Goal: Complete application form

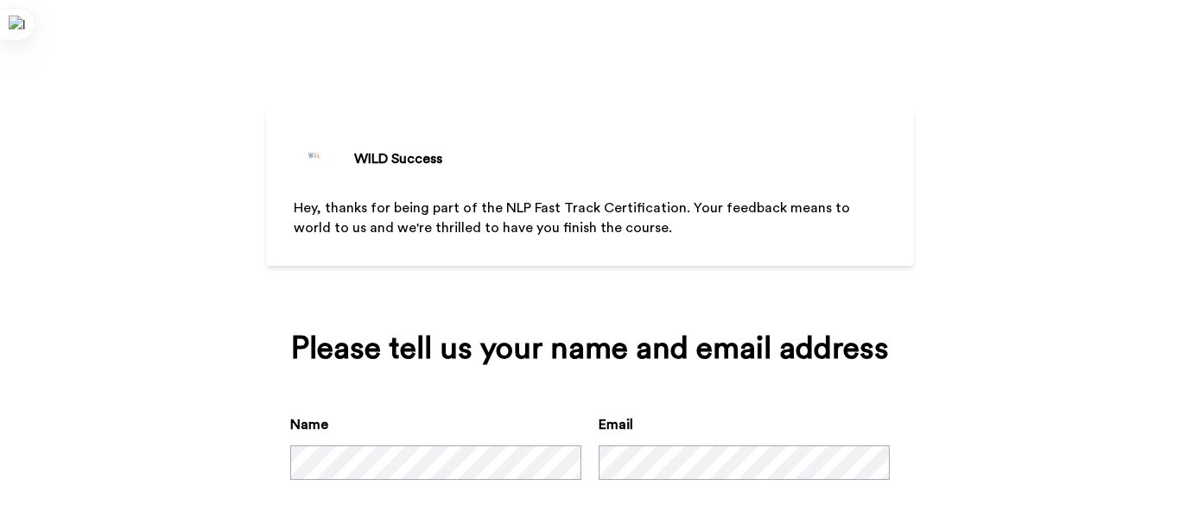
scroll to position [87, 0]
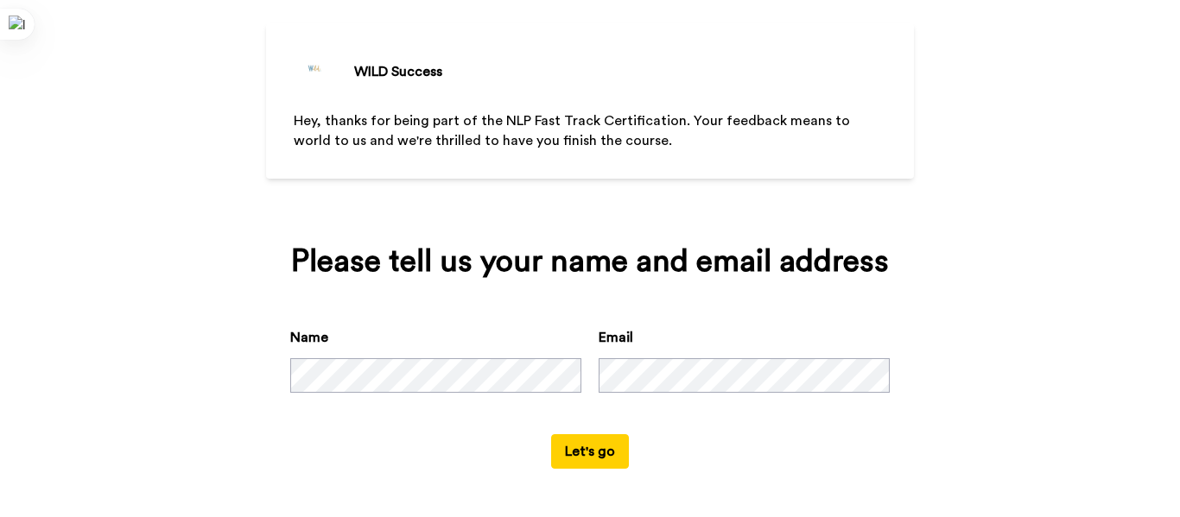
click at [584, 454] on button "Let's go" at bounding box center [590, 451] width 78 height 35
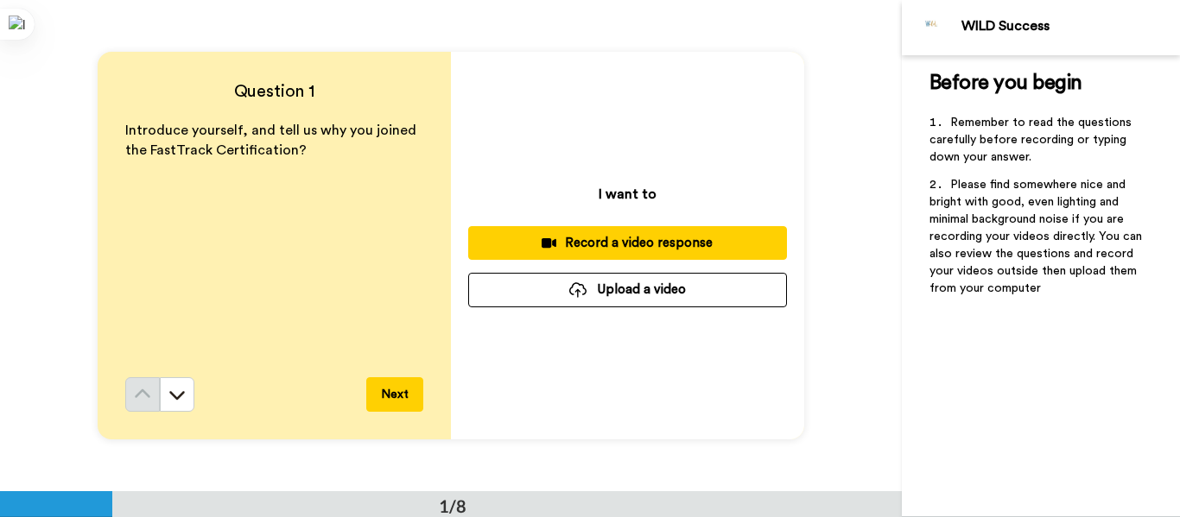
click at [596, 244] on div "Record a video response" at bounding box center [627, 243] width 291 height 18
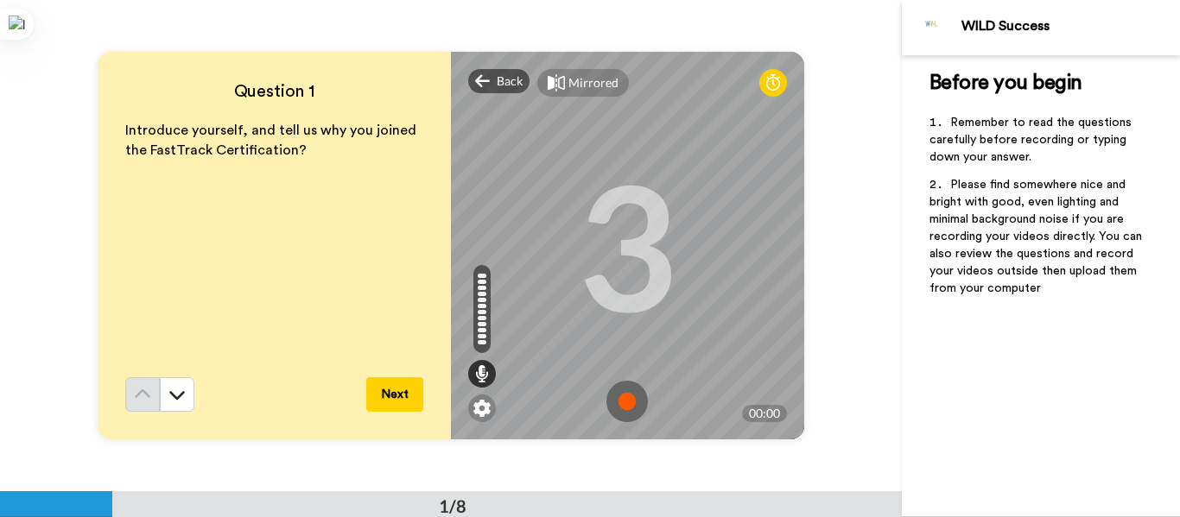
click at [626, 394] on img at bounding box center [626, 401] width 41 height 41
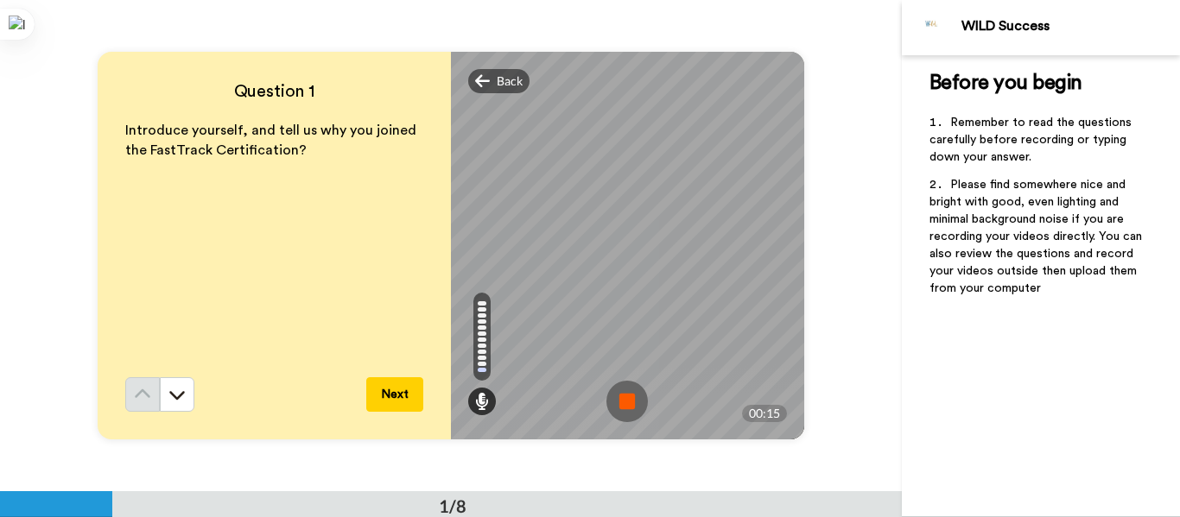
click at [626, 394] on img at bounding box center [626, 401] width 41 height 41
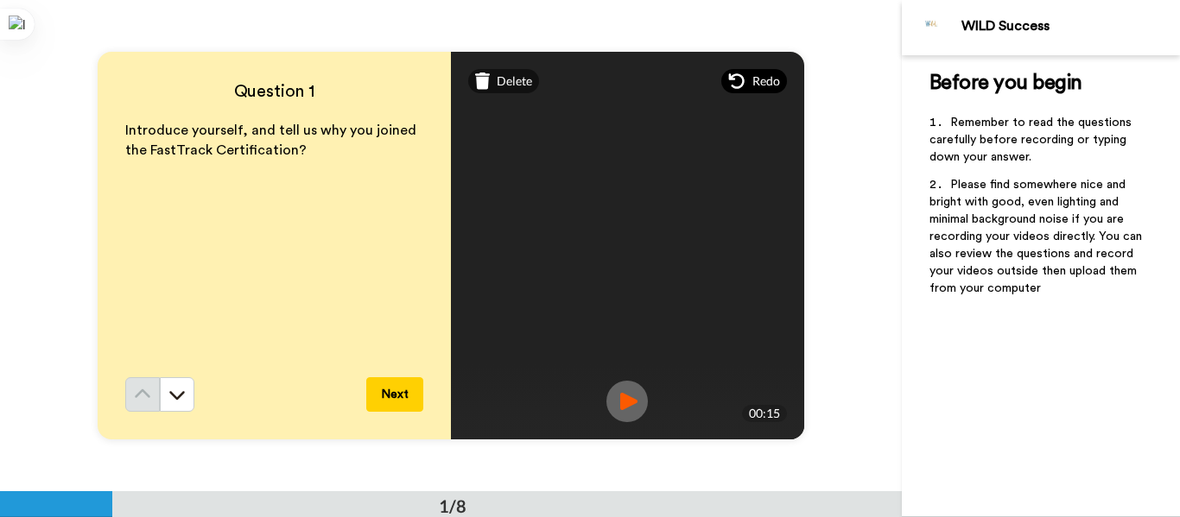
click at [741, 81] on div "Redo" at bounding box center [754, 81] width 66 height 24
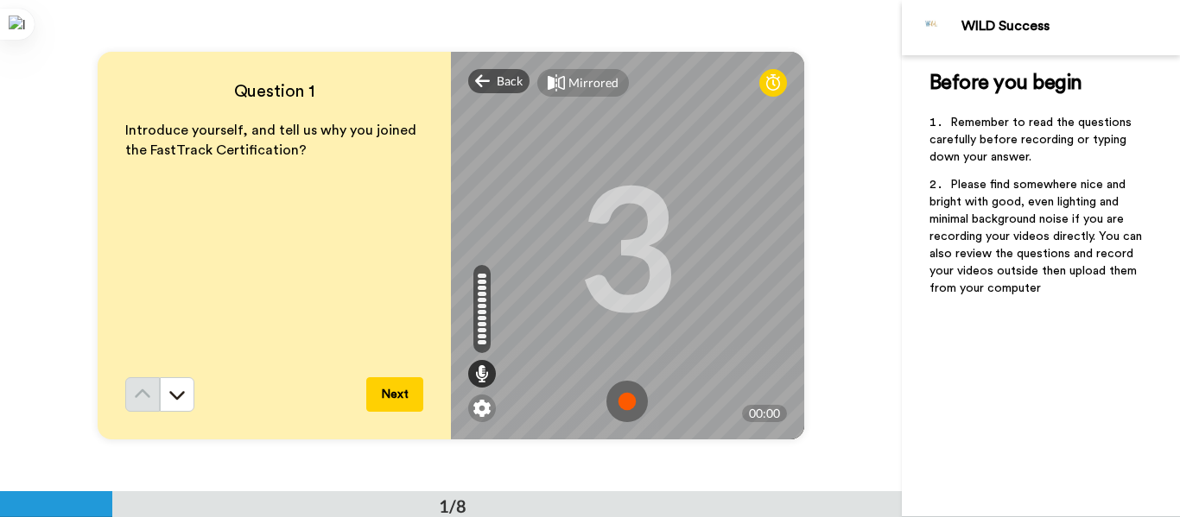
click at [625, 397] on img at bounding box center [626, 401] width 41 height 41
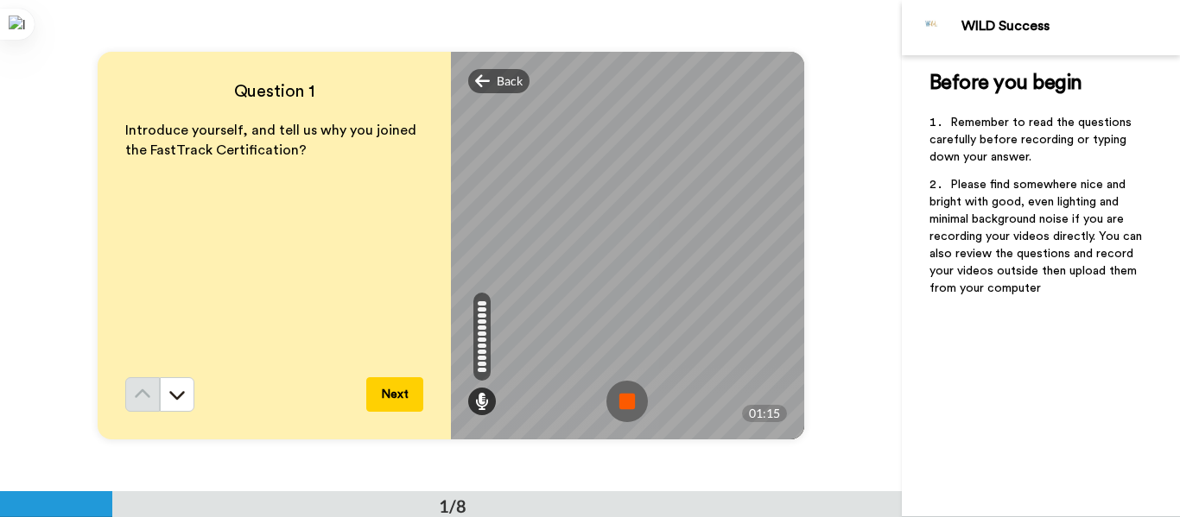
click at [625, 397] on img at bounding box center [626, 401] width 41 height 41
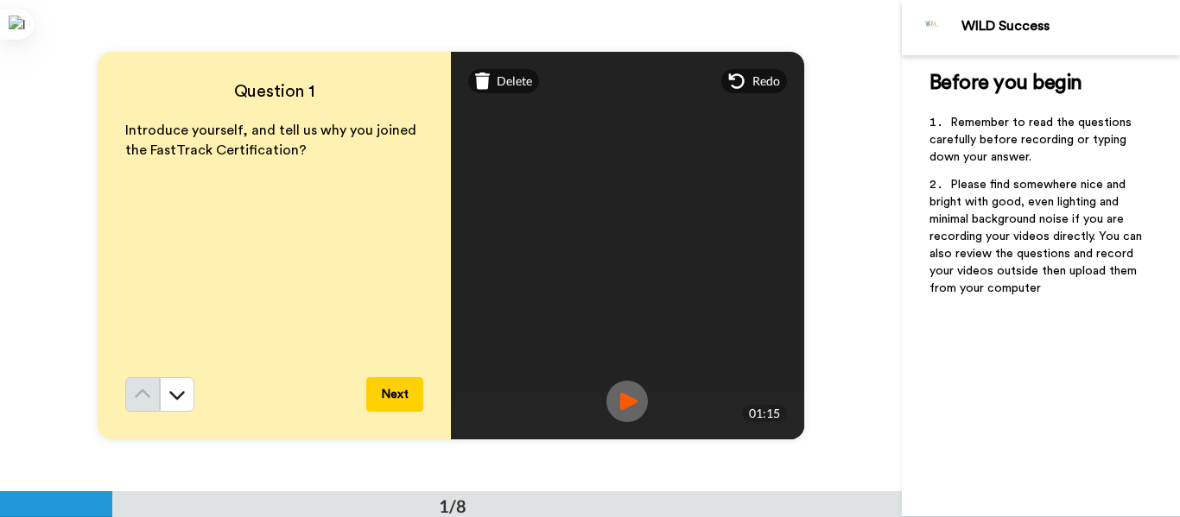
click at [623, 400] on img at bounding box center [626, 401] width 41 height 41
click at [384, 391] on button "Next" at bounding box center [394, 394] width 57 height 35
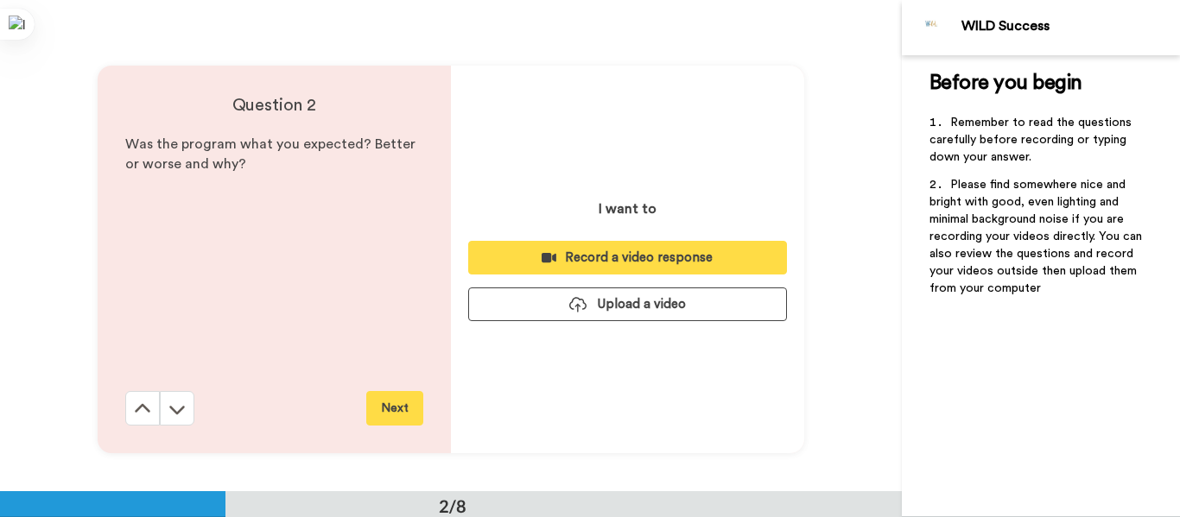
scroll to position [491, 0]
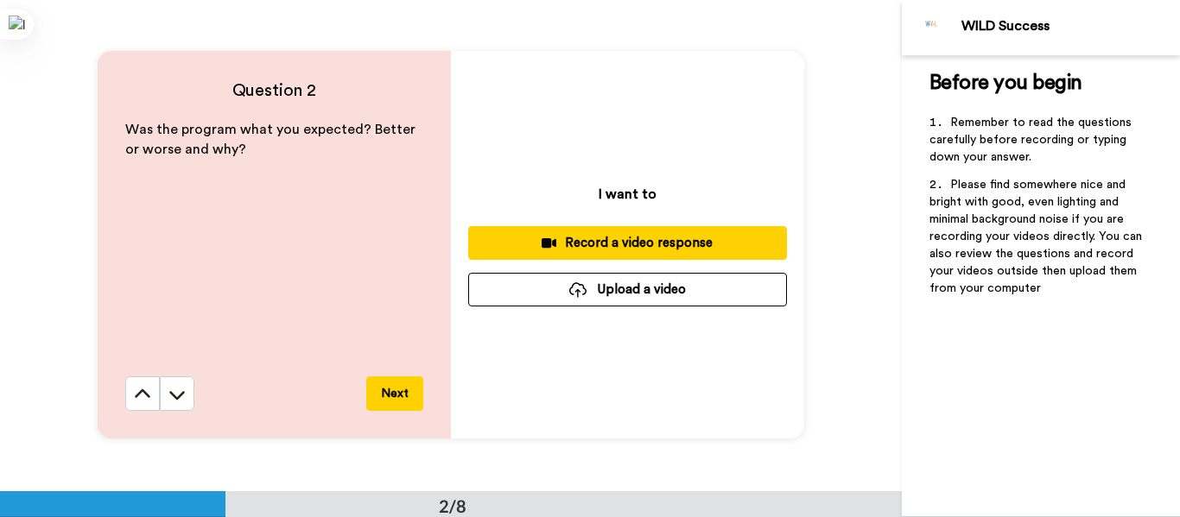
click at [629, 234] on div "Record a video response" at bounding box center [627, 243] width 291 height 18
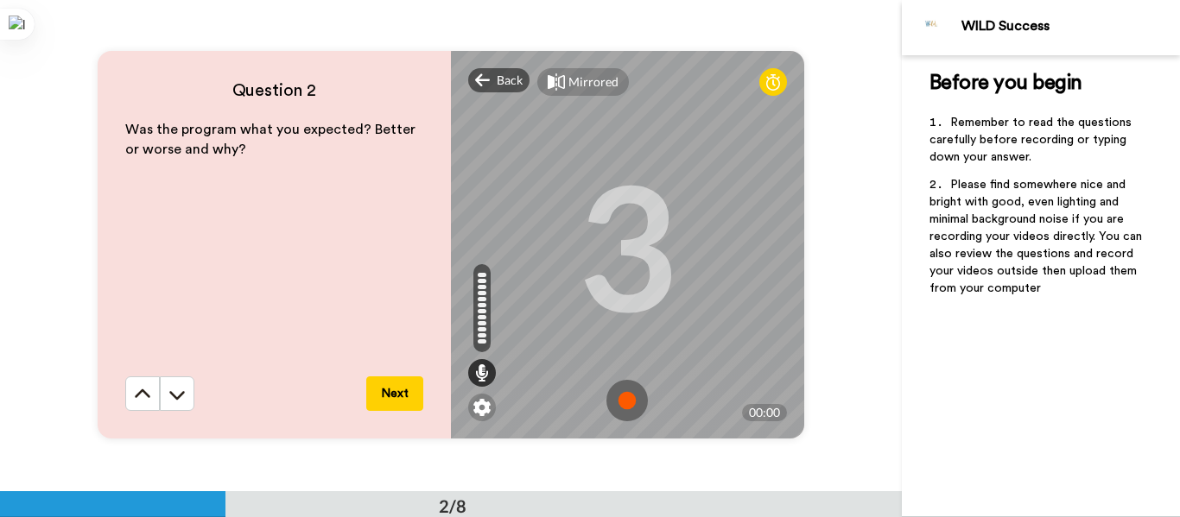
click at [619, 395] on img at bounding box center [626, 400] width 41 height 41
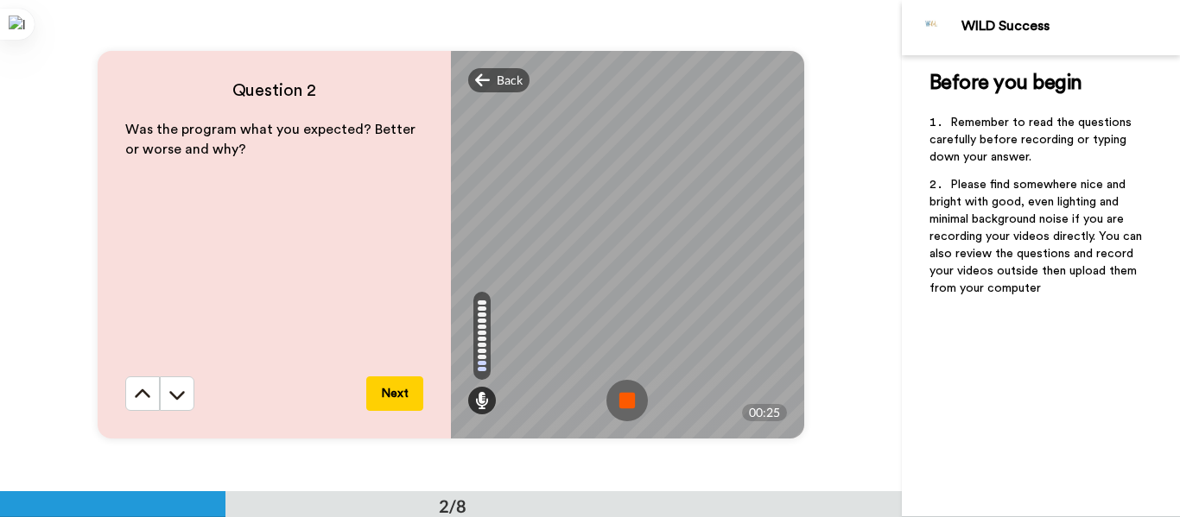
click at [619, 395] on img at bounding box center [626, 400] width 41 height 41
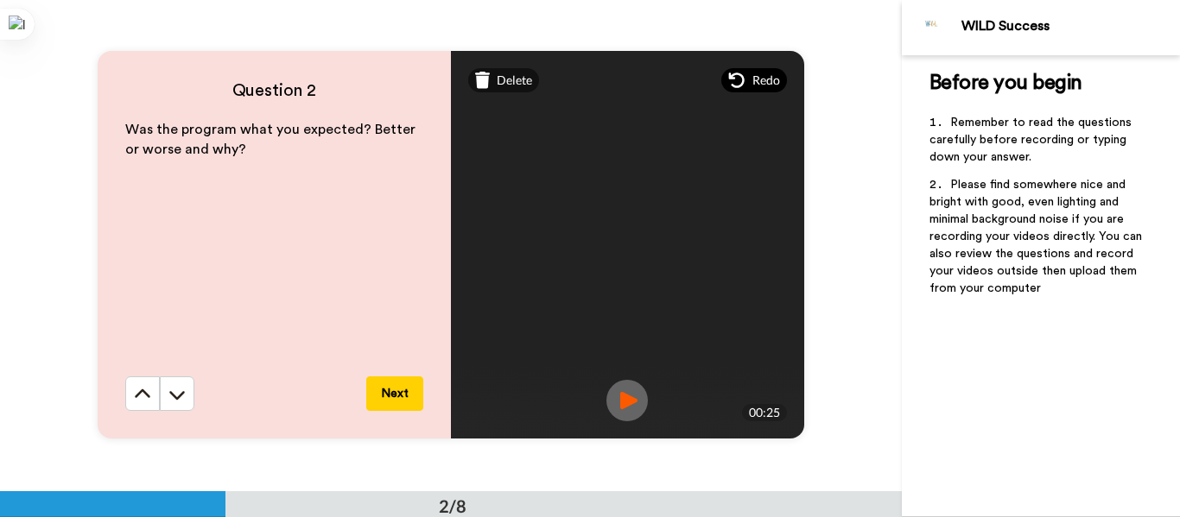
click at [752, 79] on span "Redo" at bounding box center [766, 80] width 28 height 17
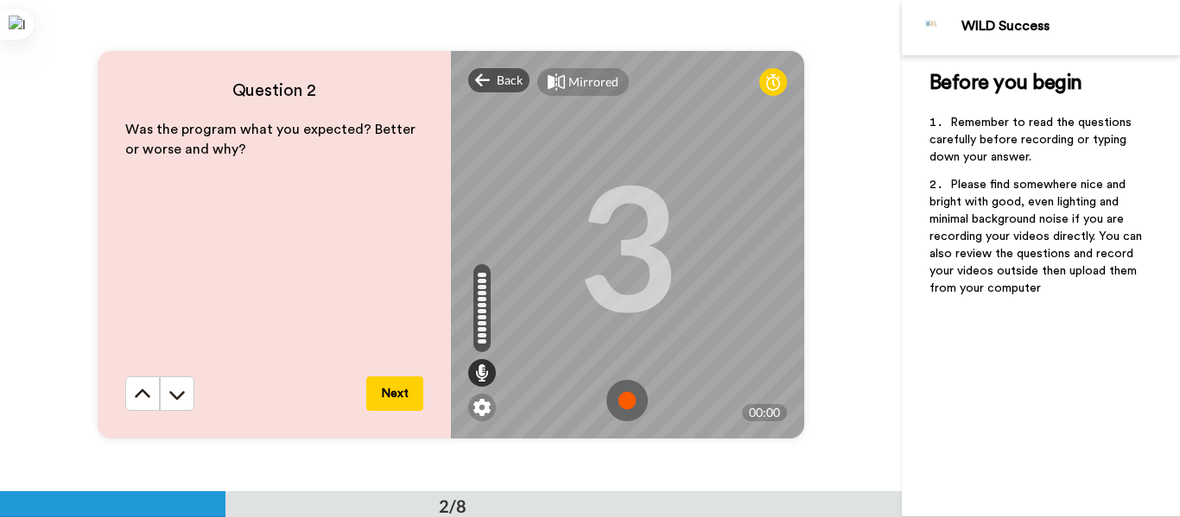
click at [622, 404] on img at bounding box center [626, 400] width 41 height 41
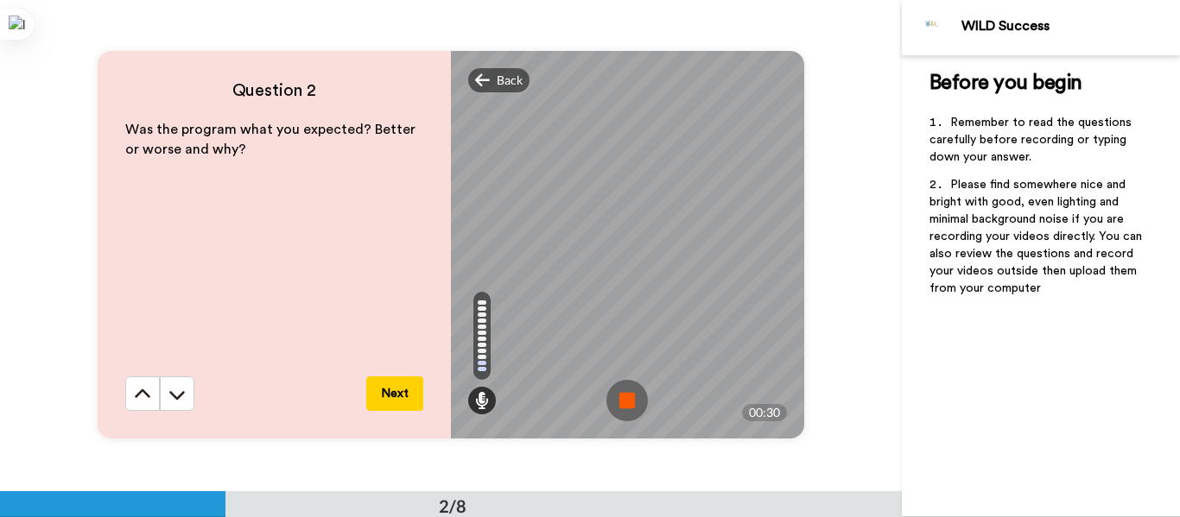
click at [622, 404] on img at bounding box center [626, 400] width 41 height 41
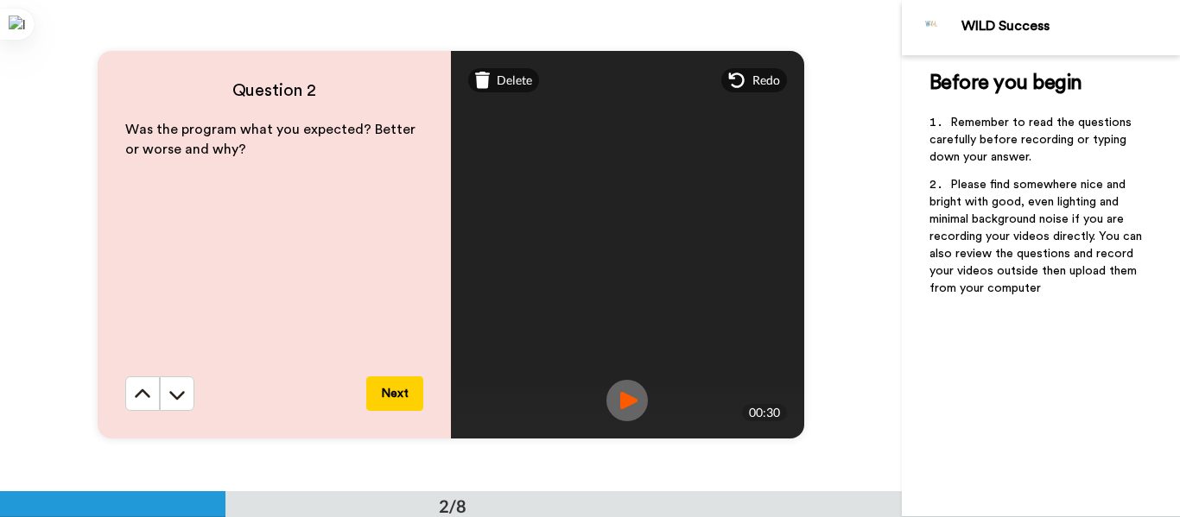
click at [396, 395] on button "Next" at bounding box center [394, 394] width 57 height 35
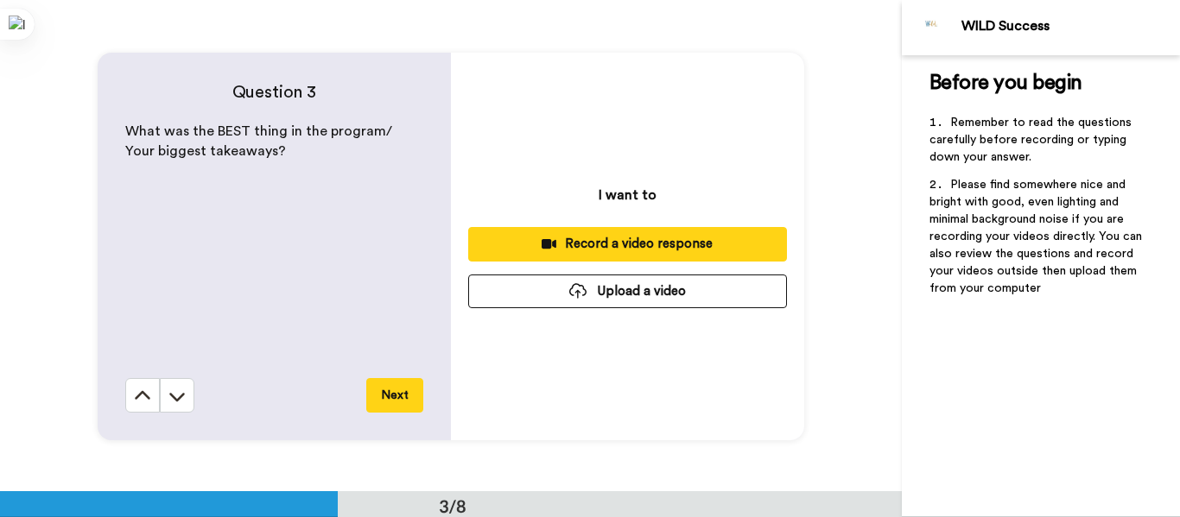
scroll to position [983, 0]
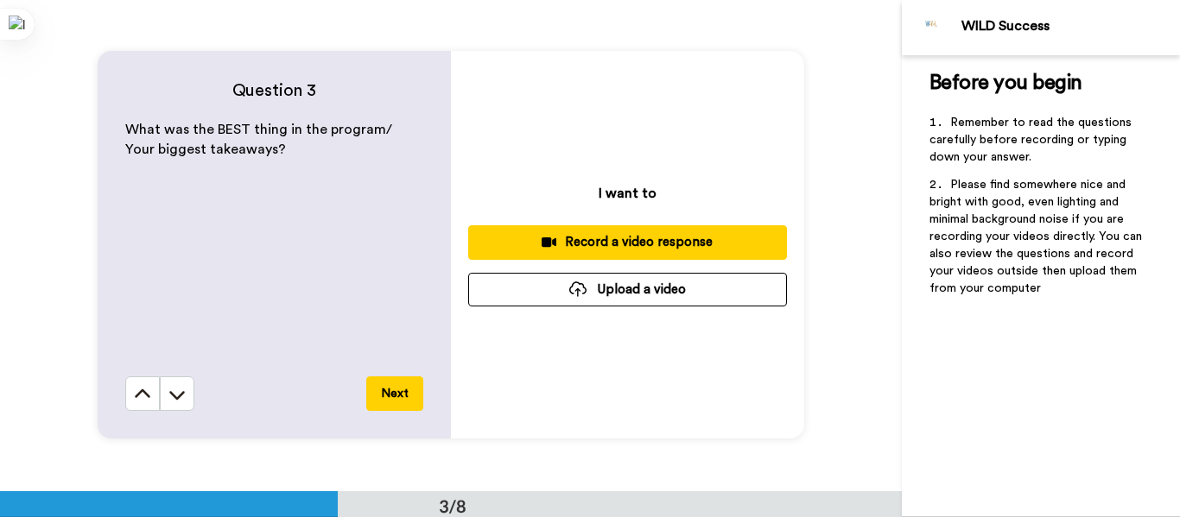
click at [593, 243] on div "Record a video response" at bounding box center [627, 242] width 291 height 18
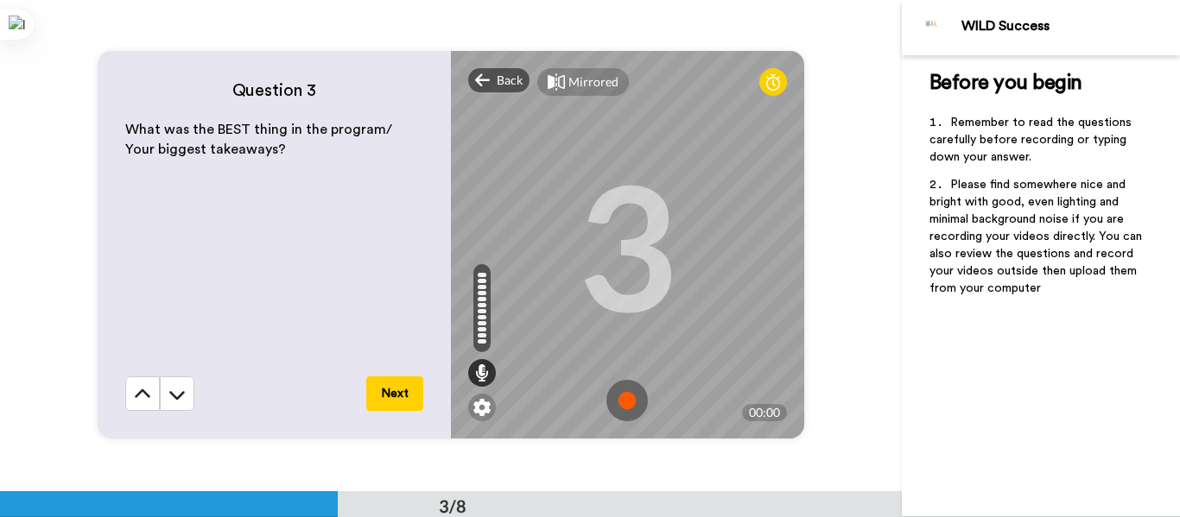
click at [620, 397] on img at bounding box center [626, 400] width 41 height 41
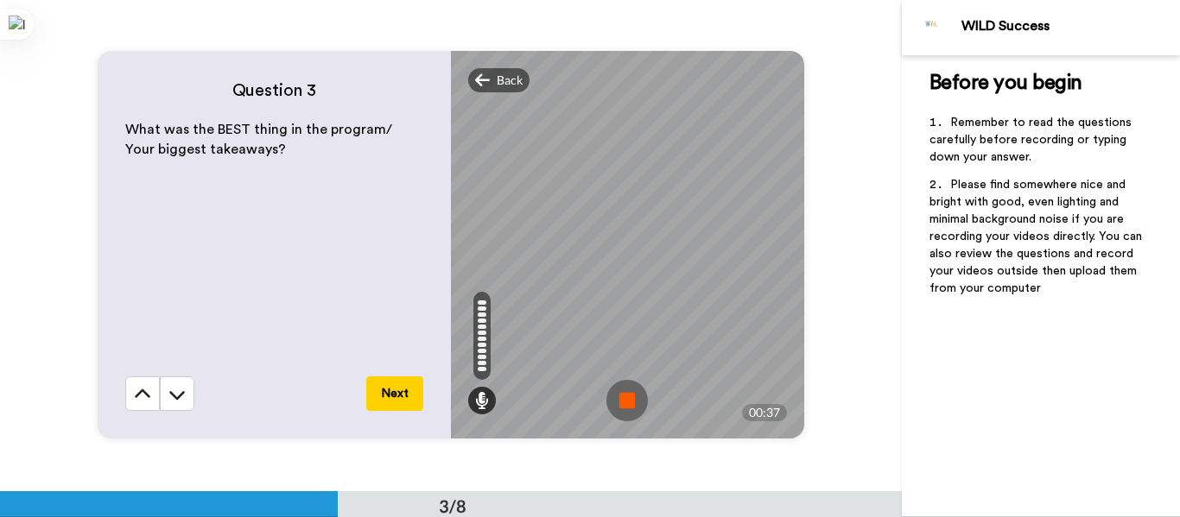
click at [620, 397] on img at bounding box center [626, 400] width 41 height 41
click at [620, 397] on video at bounding box center [626, 245] width 777 height 389
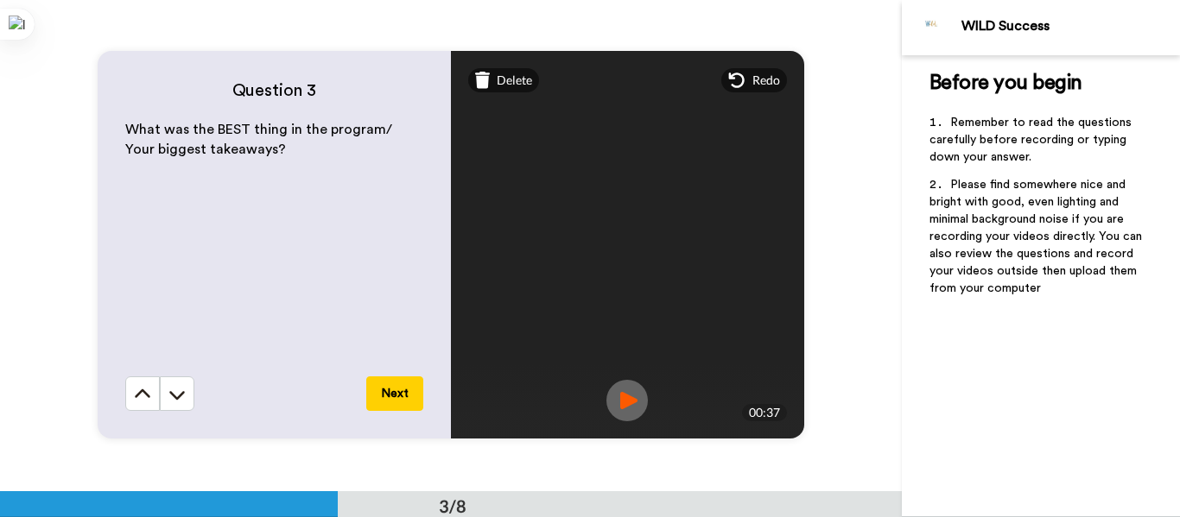
click at [391, 388] on button "Next" at bounding box center [394, 394] width 57 height 35
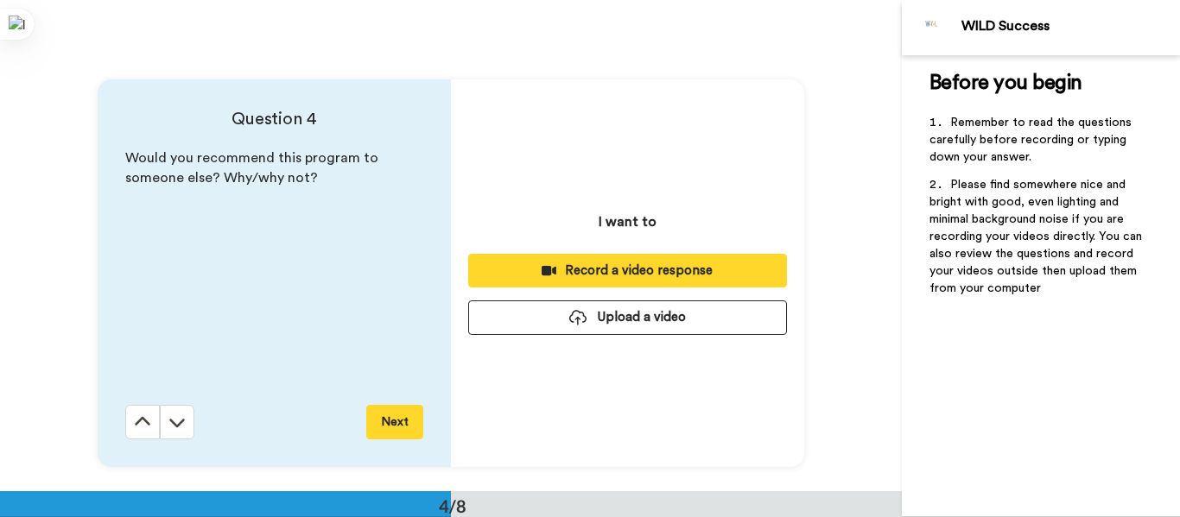
scroll to position [1473, 0]
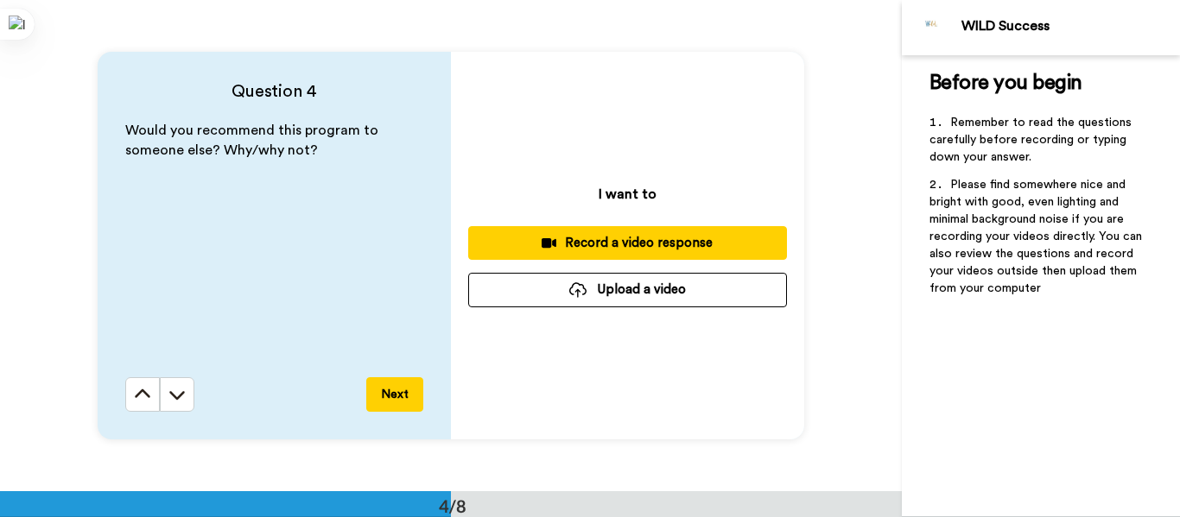
click at [556, 237] on div "Record a video response" at bounding box center [627, 243] width 291 height 18
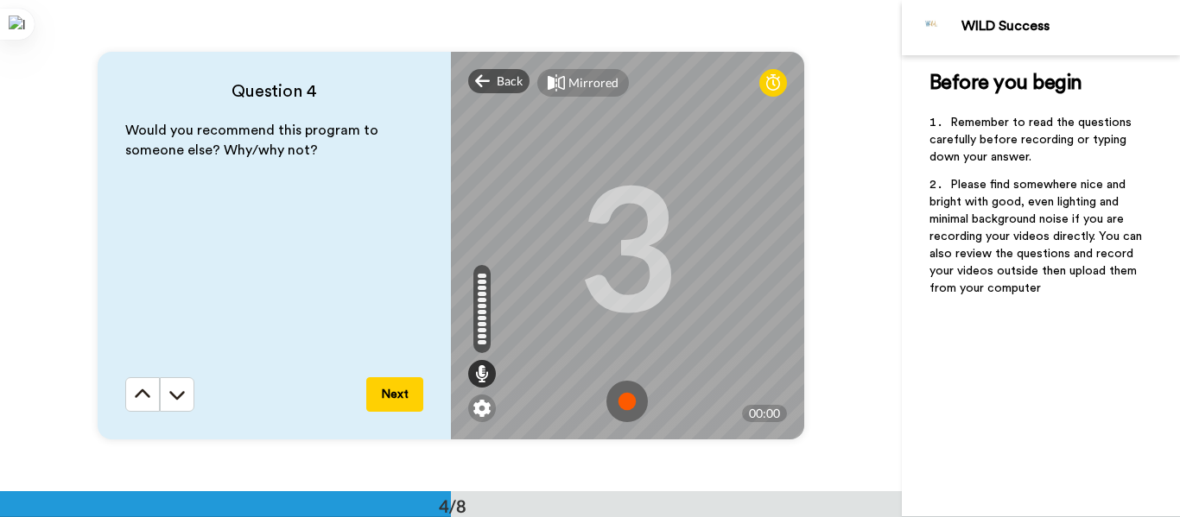
click at [623, 402] on img at bounding box center [626, 401] width 41 height 41
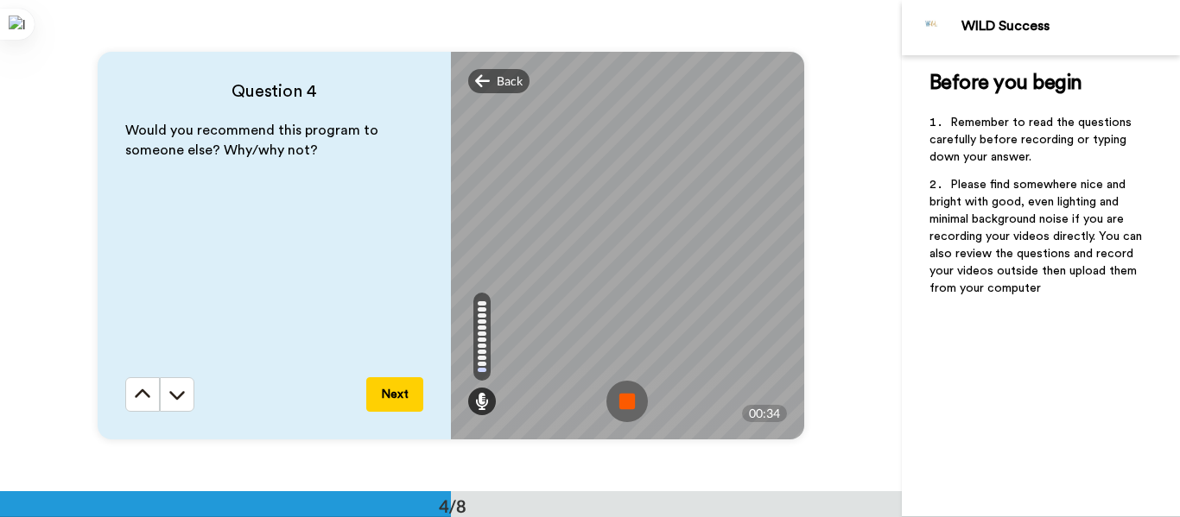
click at [623, 402] on img at bounding box center [626, 401] width 41 height 41
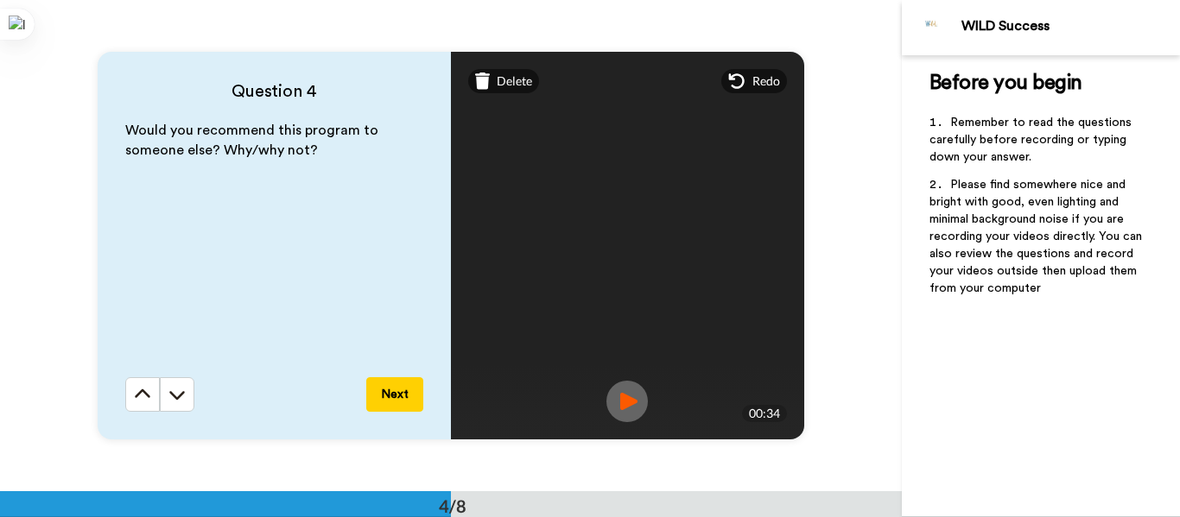
click at [383, 399] on button "Next" at bounding box center [394, 394] width 57 height 35
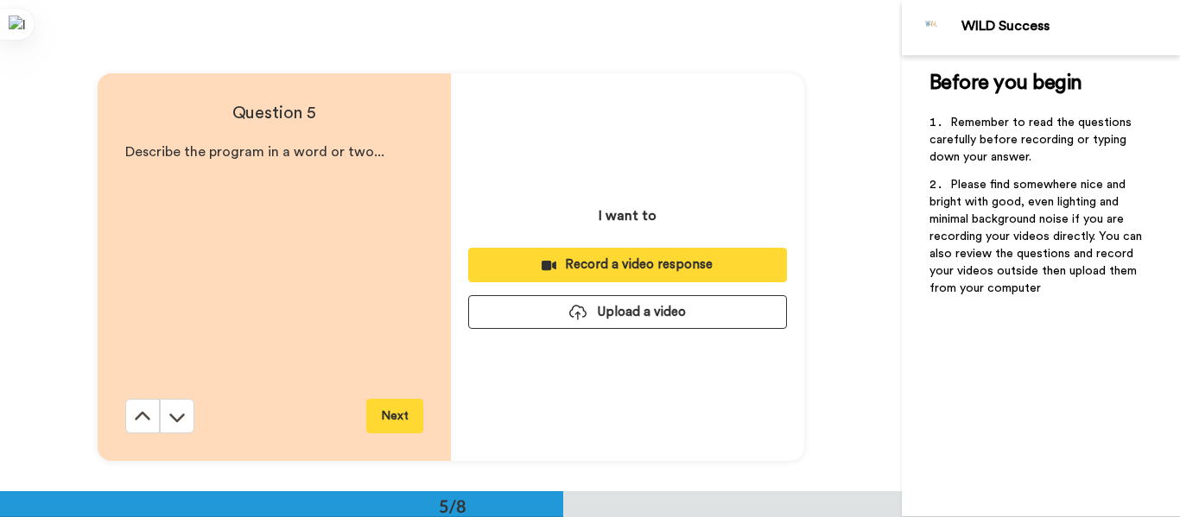
scroll to position [1965, 0]
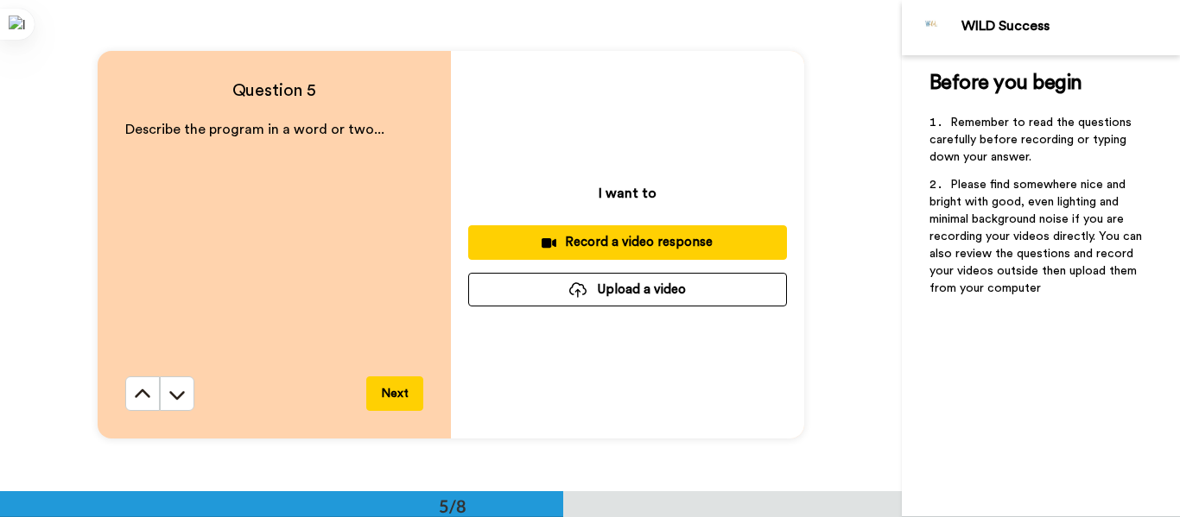
click at [383, 394] on button "Next" at bounding box center [394, 394] width 57 height 35
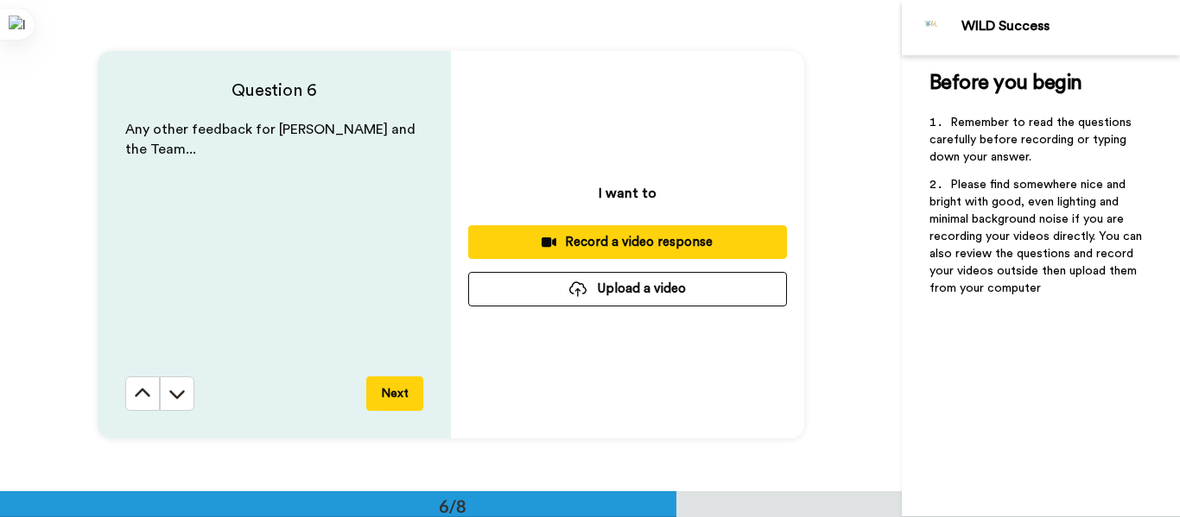
scroll to position [2456, 0]
click at [613, 238] on div "Record a video response" at bounding box center [627, 242] width 291 height 18
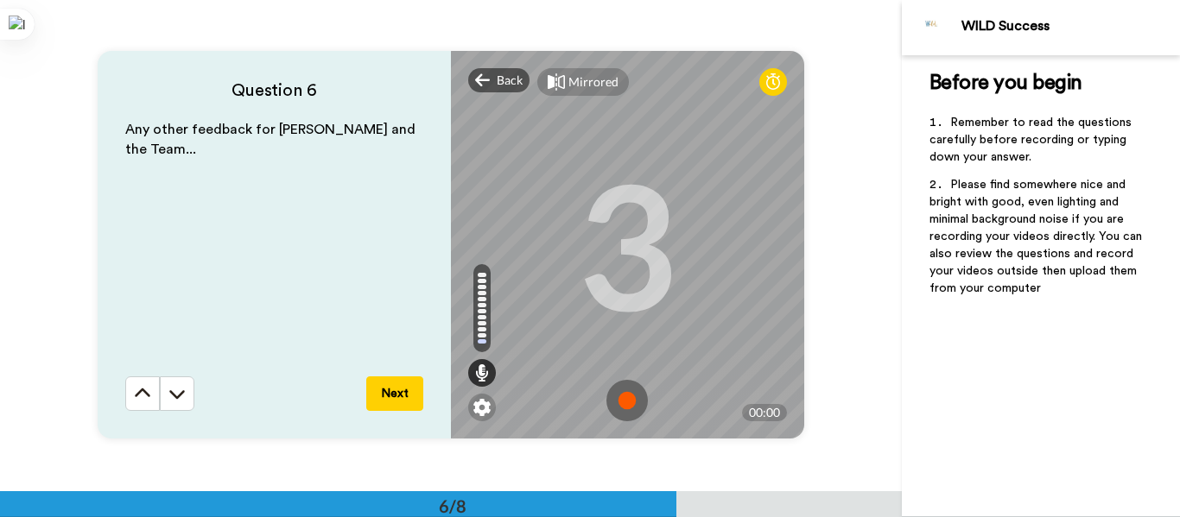
click at [620, 395] on img at bounding box center [626, 400] width 41 height 41
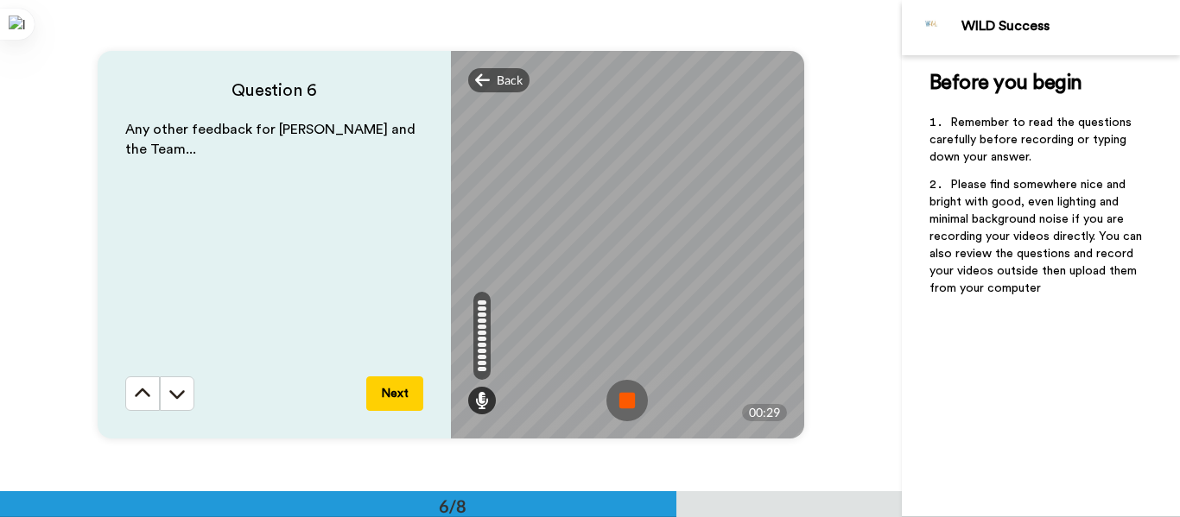
click at [620, 395] on img at bounding box center [626, 400] width 41 height 41
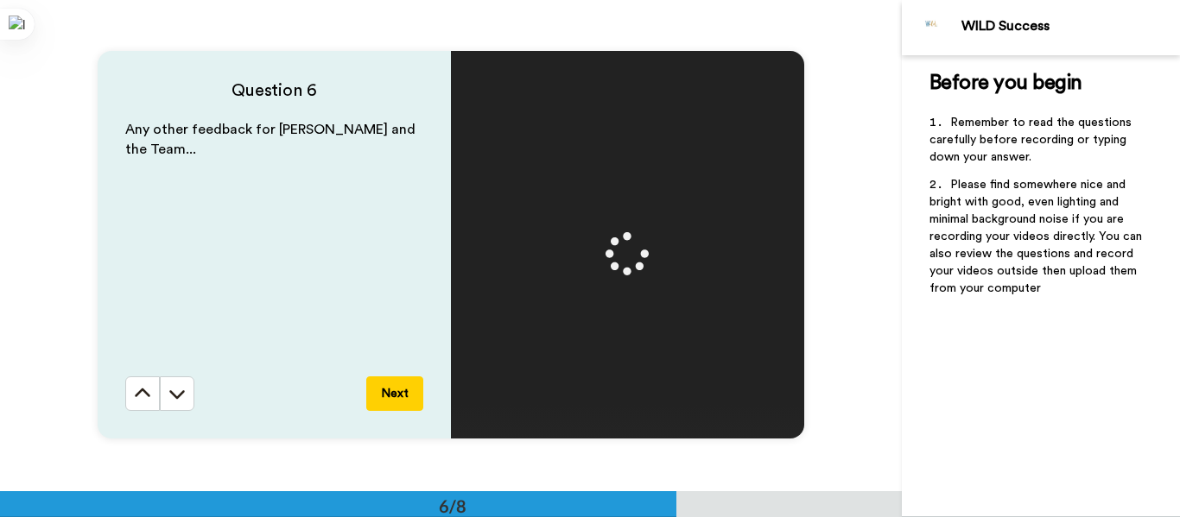
click at [391, 393] on button "Next" at bounding box center [394, 394] width 57 height 35
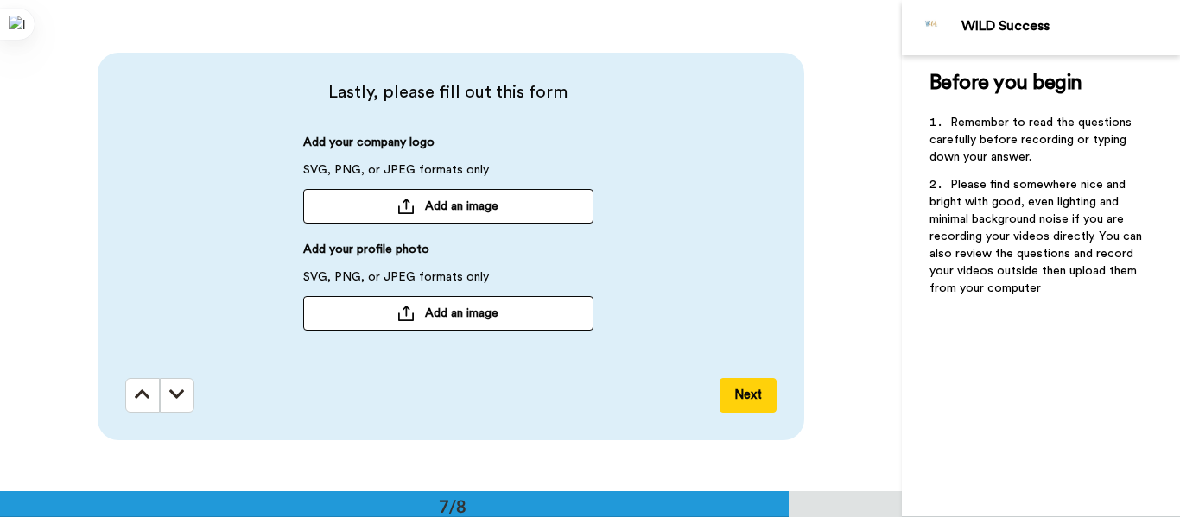
scroll to position [2947, 0]
click at [405, 318] on div at bounding box center [405, 313] width 17 height 16
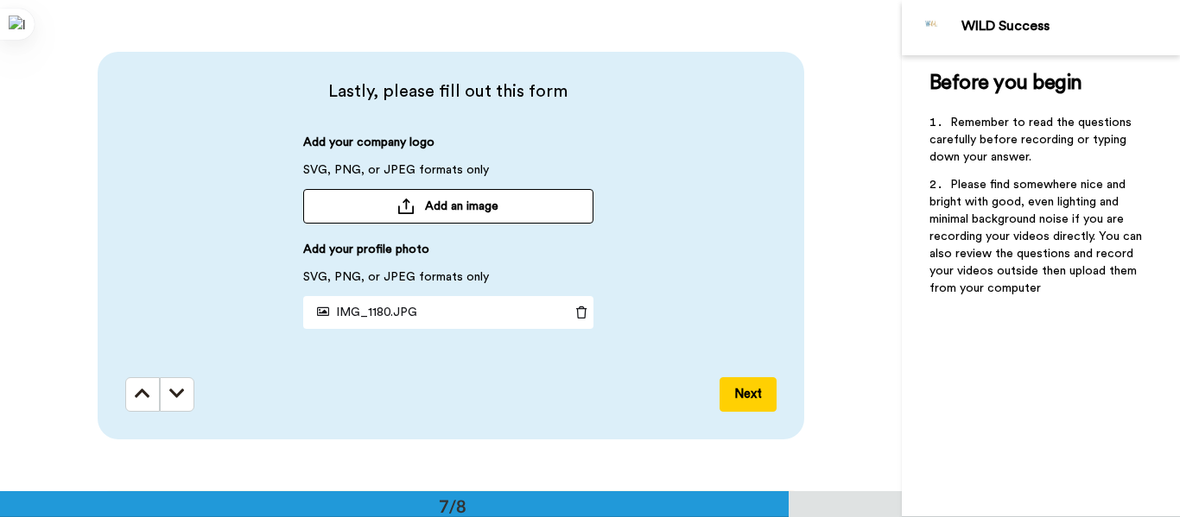
click at [745, 394] on button "Next" at bounding box center [747, 394] width 57 height 35
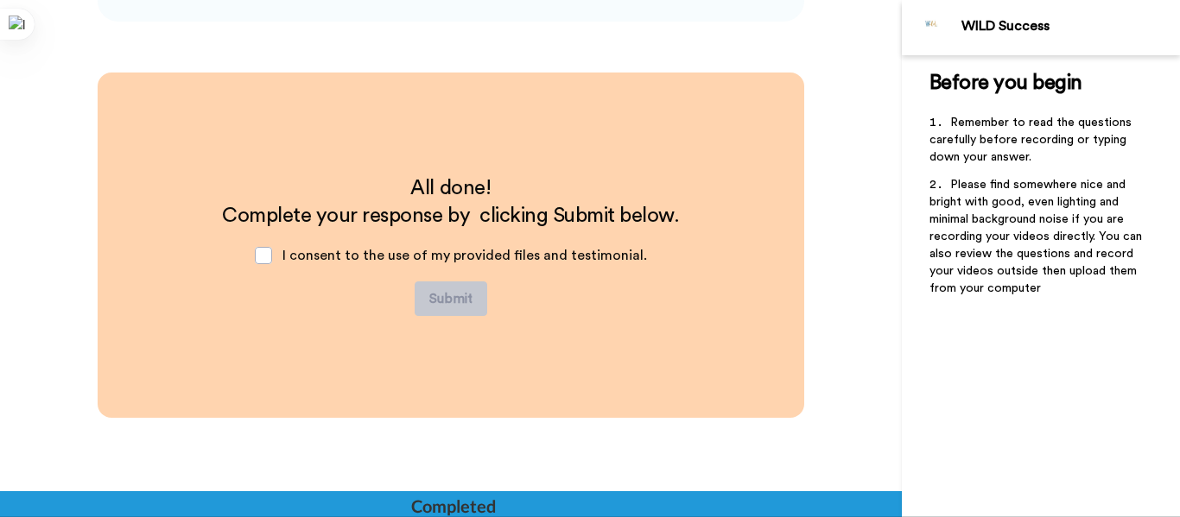
scroll to position [3366, 0]
click at [264, 251] on span at bounding box center [263, 254] width 17 height 17
click at [447, 295] on button "Submit" at bounding box center [451, 298] width 73 height 35
